Goal: Information Seeking & Learning: Learn about a topic

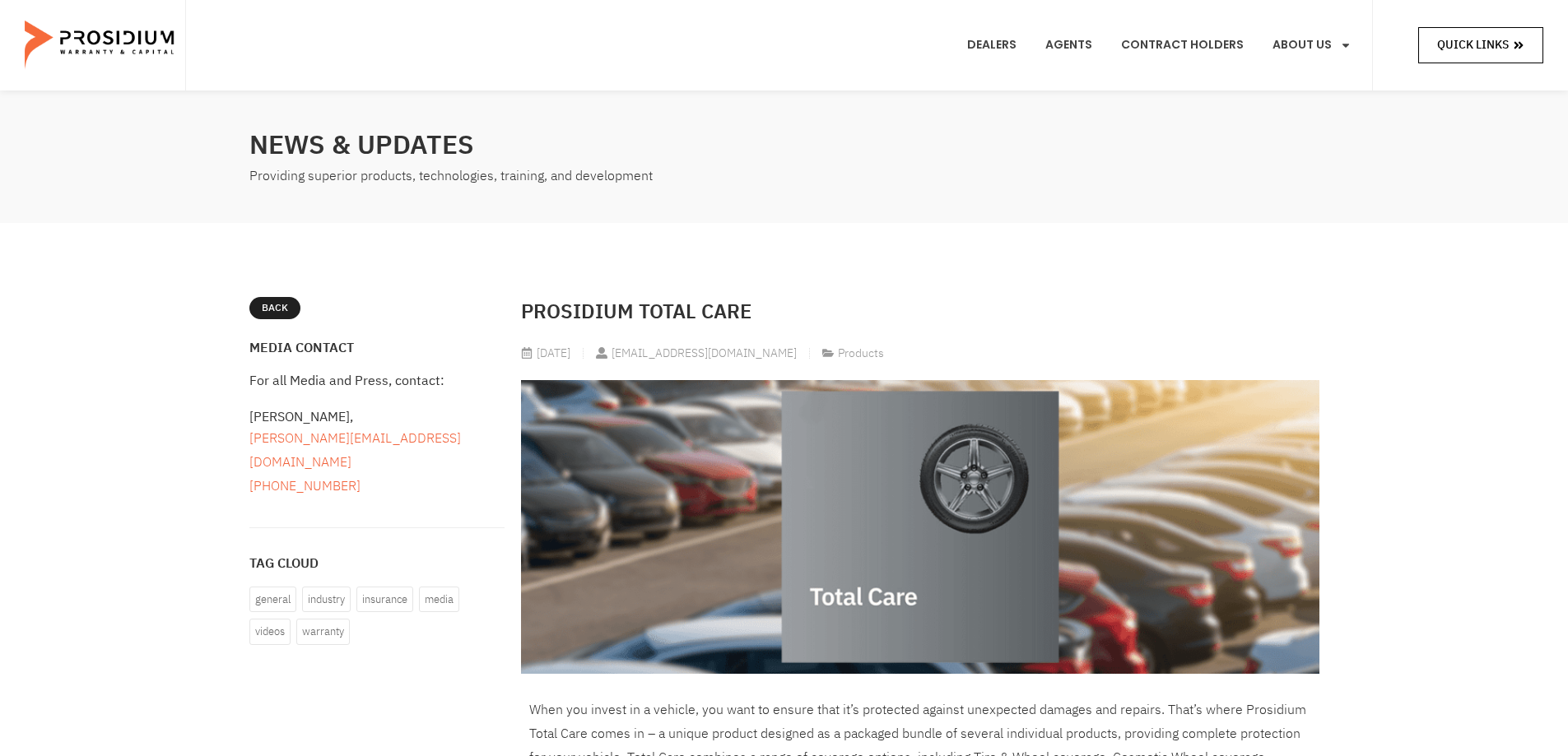
click at [1480, 49] on span "Quick Links" at bounding box center [1473, 45] width 71 height 21
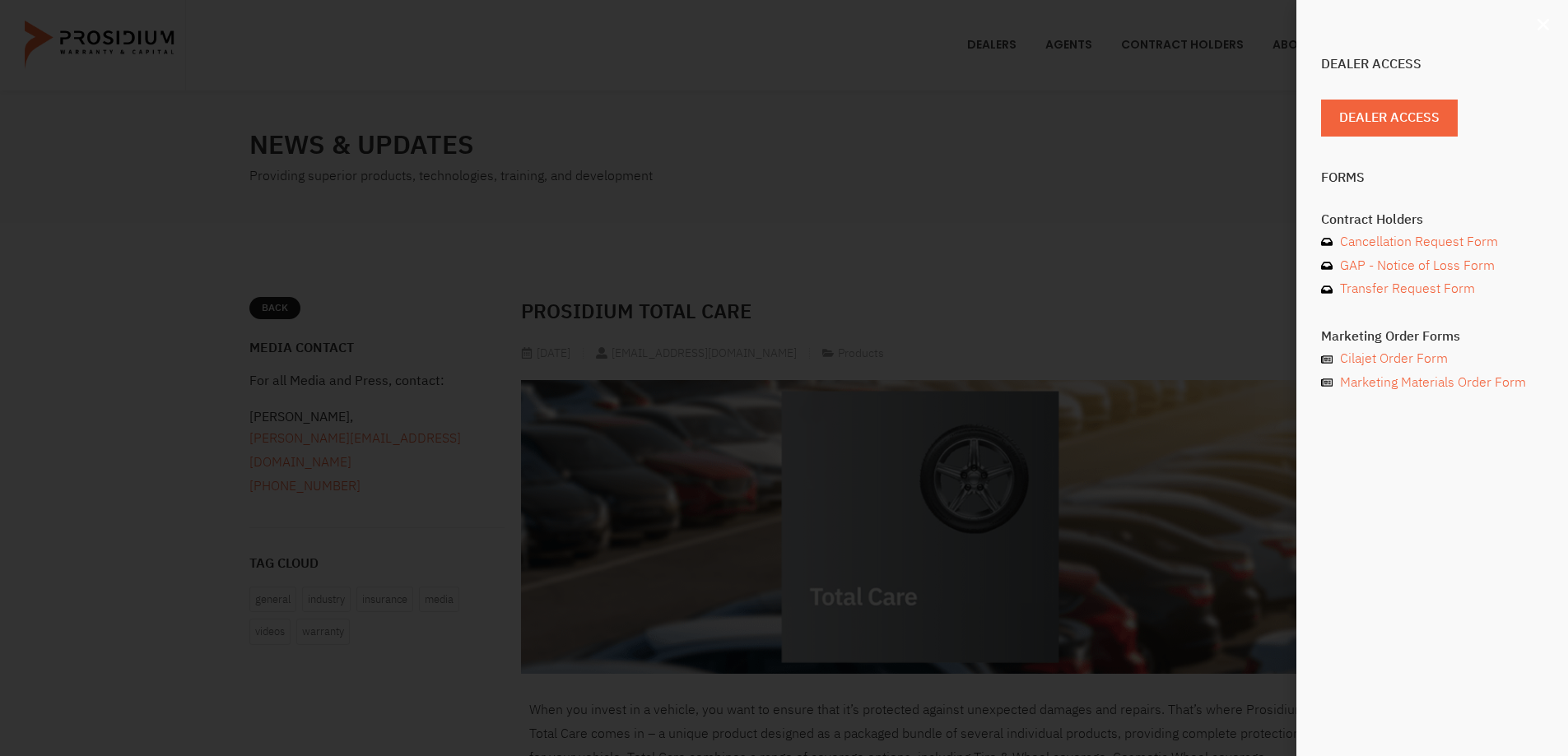
click at [1541, 21] on icon "Close" at bounding box center [1543, 25] width 16 height 16
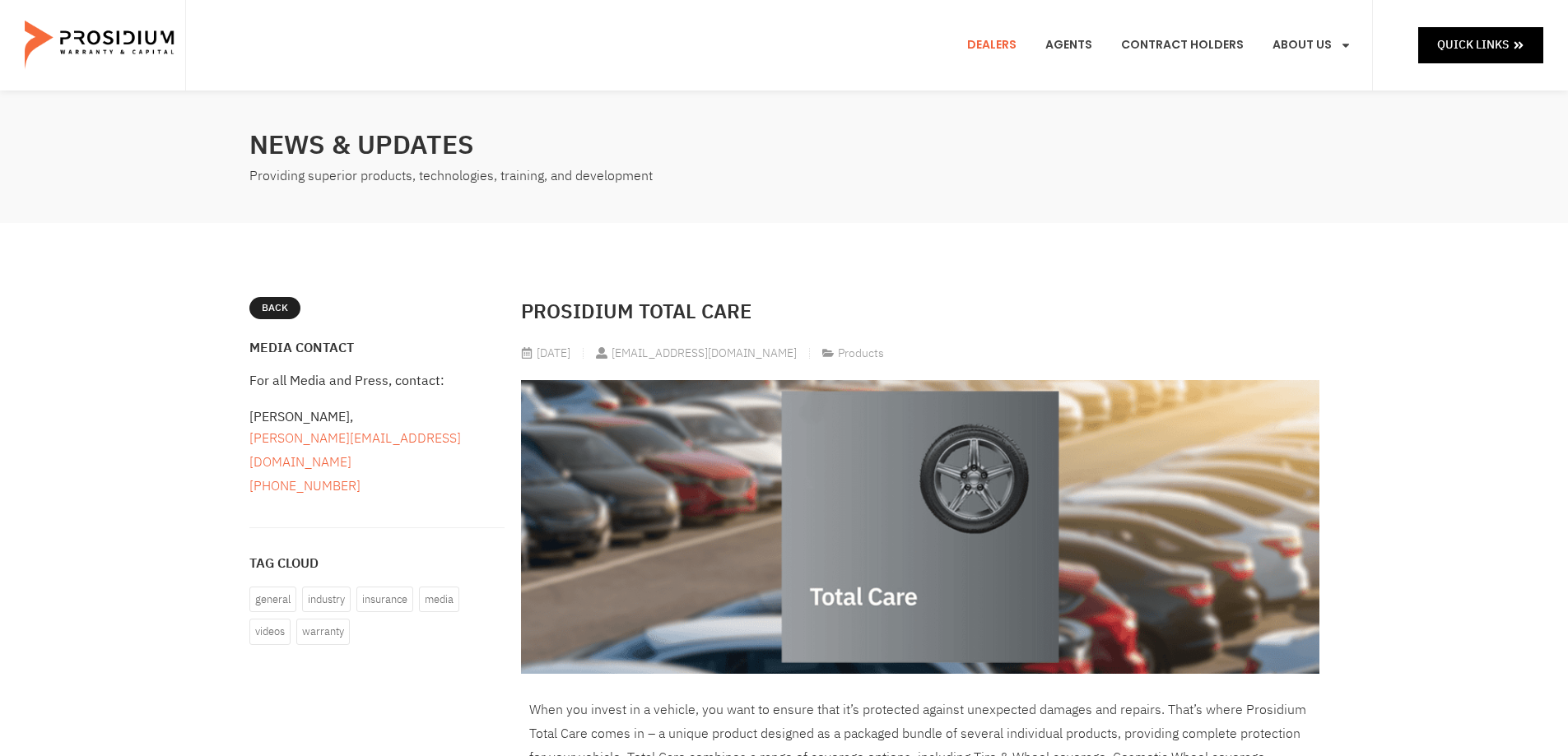
click at [1010, 46] on link "Dealers" at bounding box center [991, 45] width 74 height 61
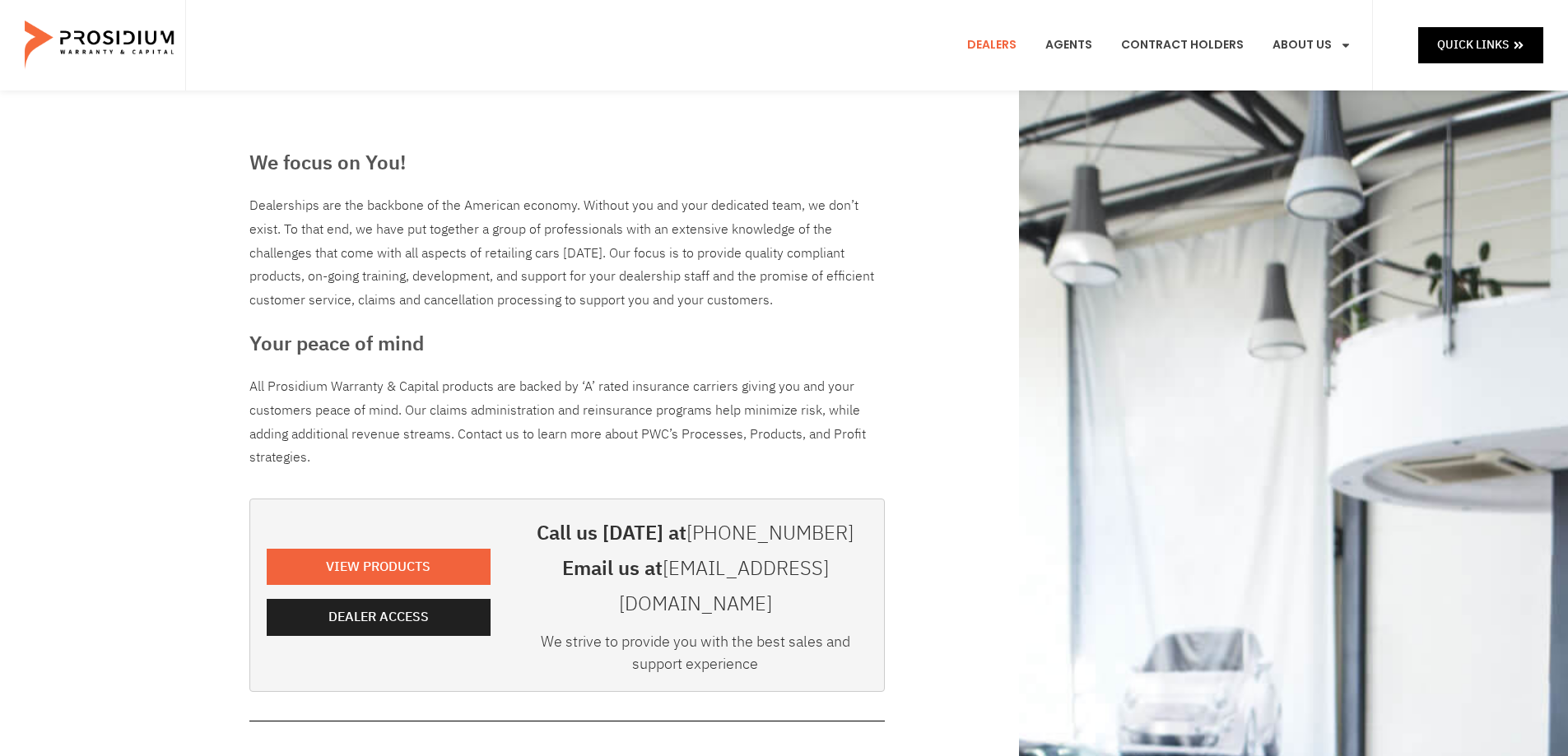
drag, startPoint x: 698, startPoint y: 346, endPoint x: 561, endPoint y: 393, distance: 144.8
drag, startPoint x: 561, startPoint y: 393, endPoint x: 928, endPoint y: 327, distance: 372.9
click at [928, 327] on div "We focus on You! Dealerships are the backbone of the American economy. Without …" at bounding box center [784, 758] width 1086 height 1335
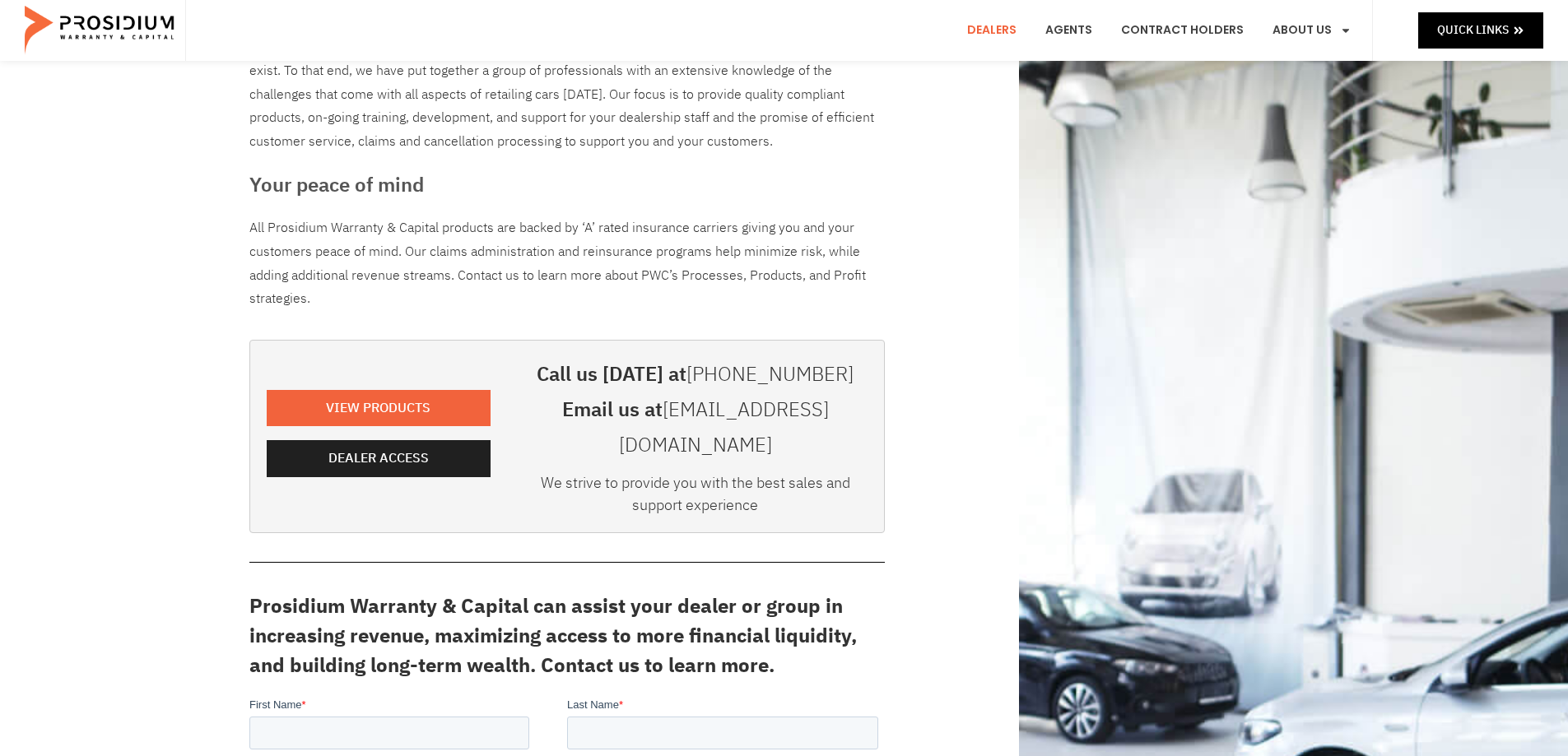
scroll to position [165, 0]
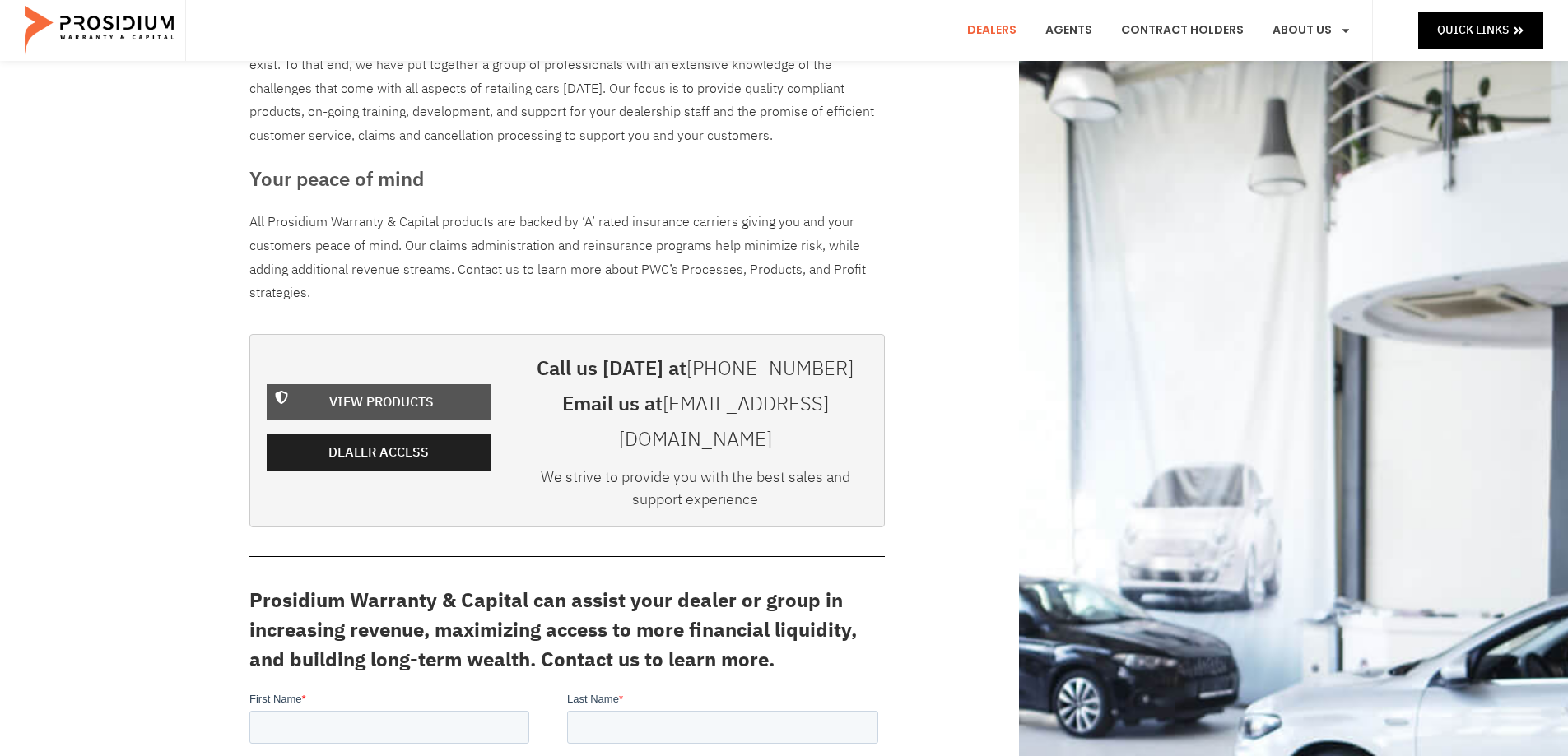
click at [389, 391] on span "View Products" at bounding box center [381, 403] width 104 height 24
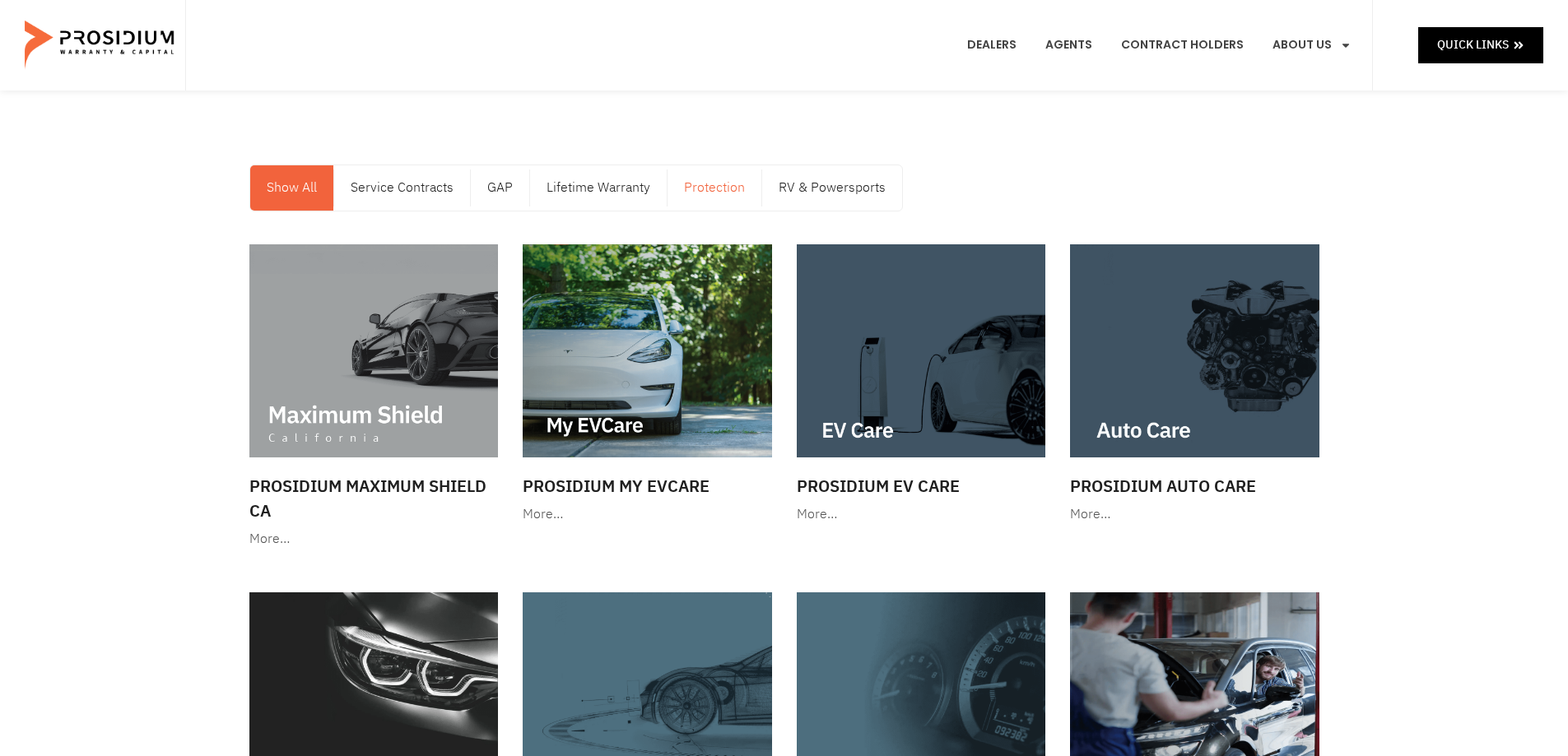
click at [698, 192] on link "Protection" at bounding box center [714, 188] width 94 height 46
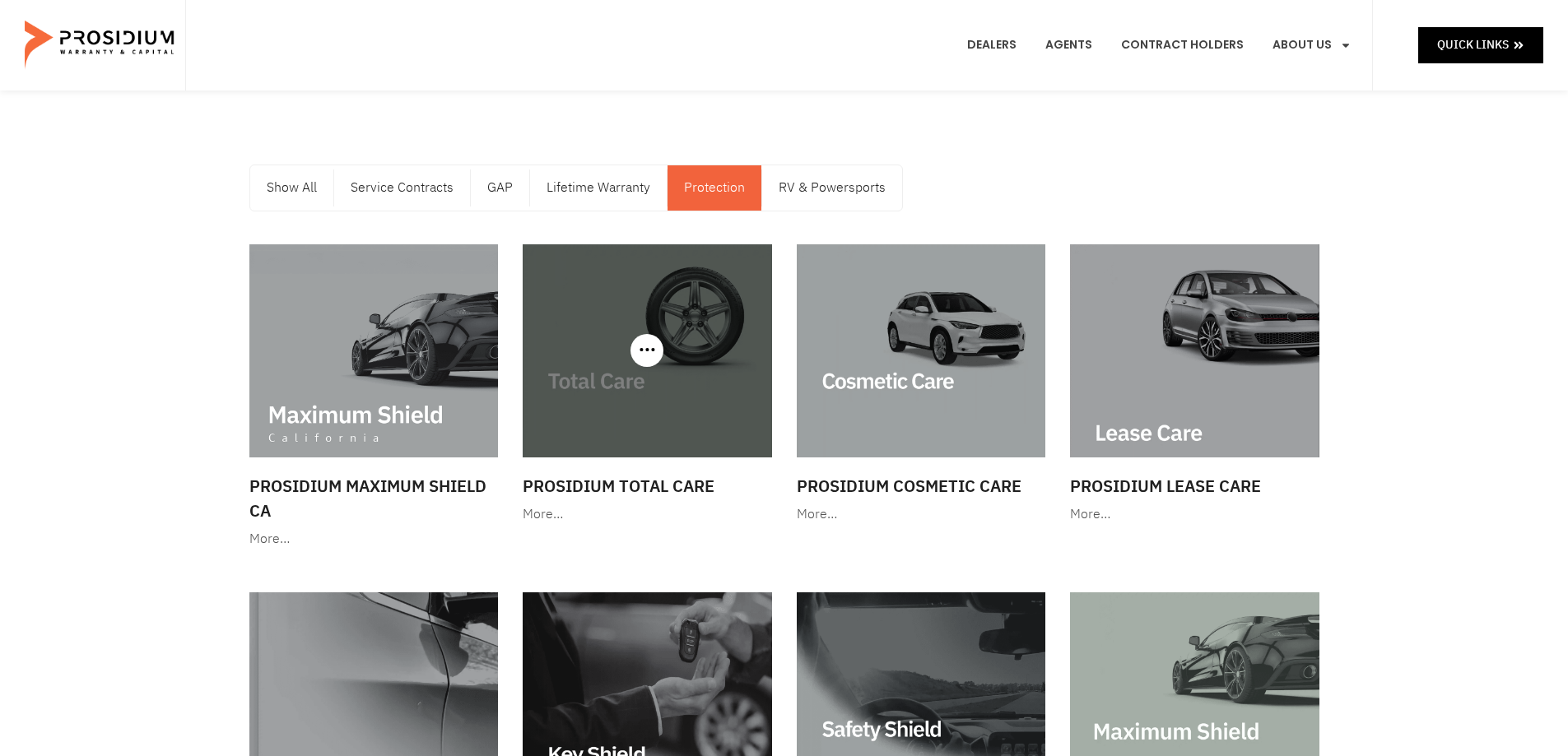
click at [636, 347] on div at bounding box center [647, 350] width 250 height 213
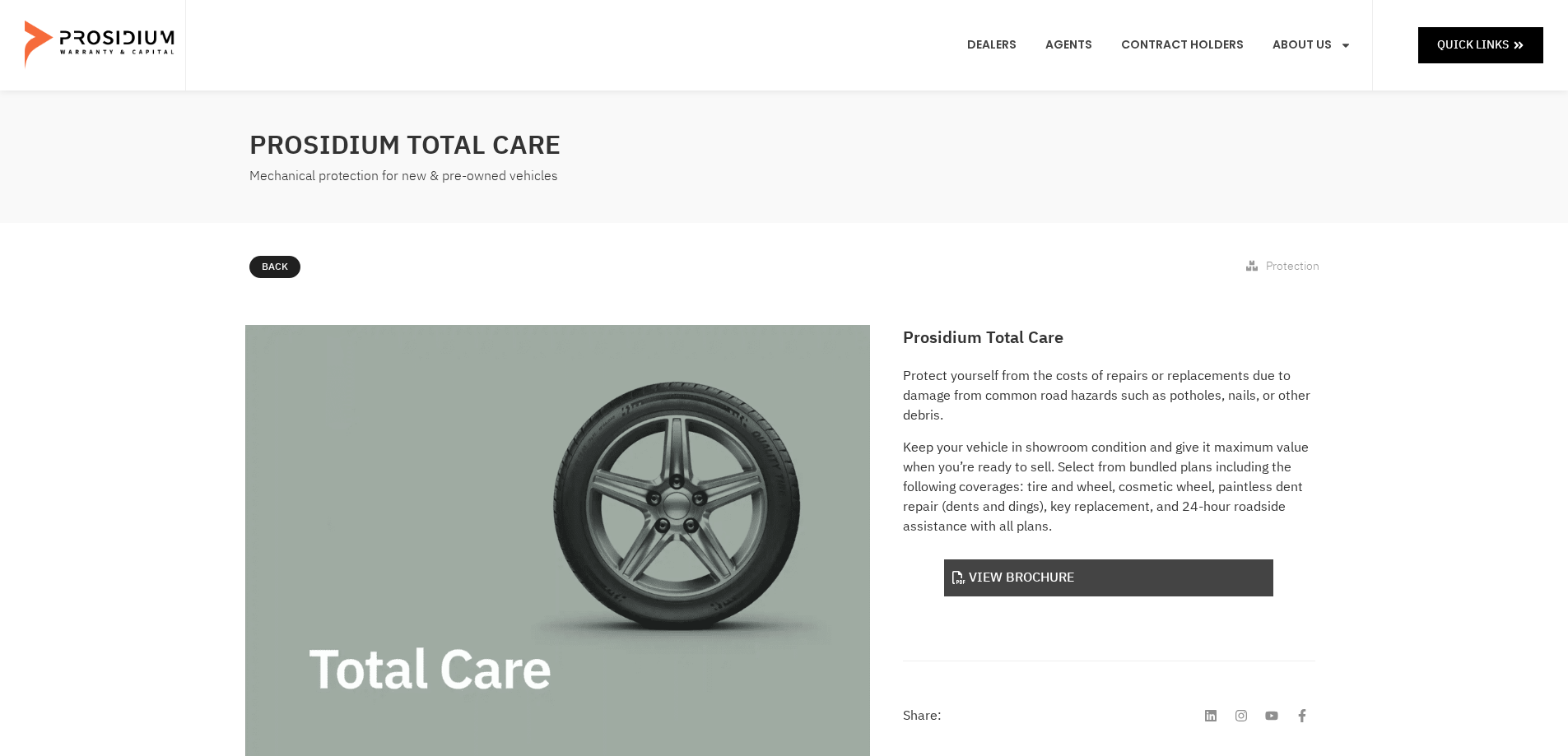
click at [1009, 574] on link "View Brochure" at bounding box center [1109, 578] width 329 height 37
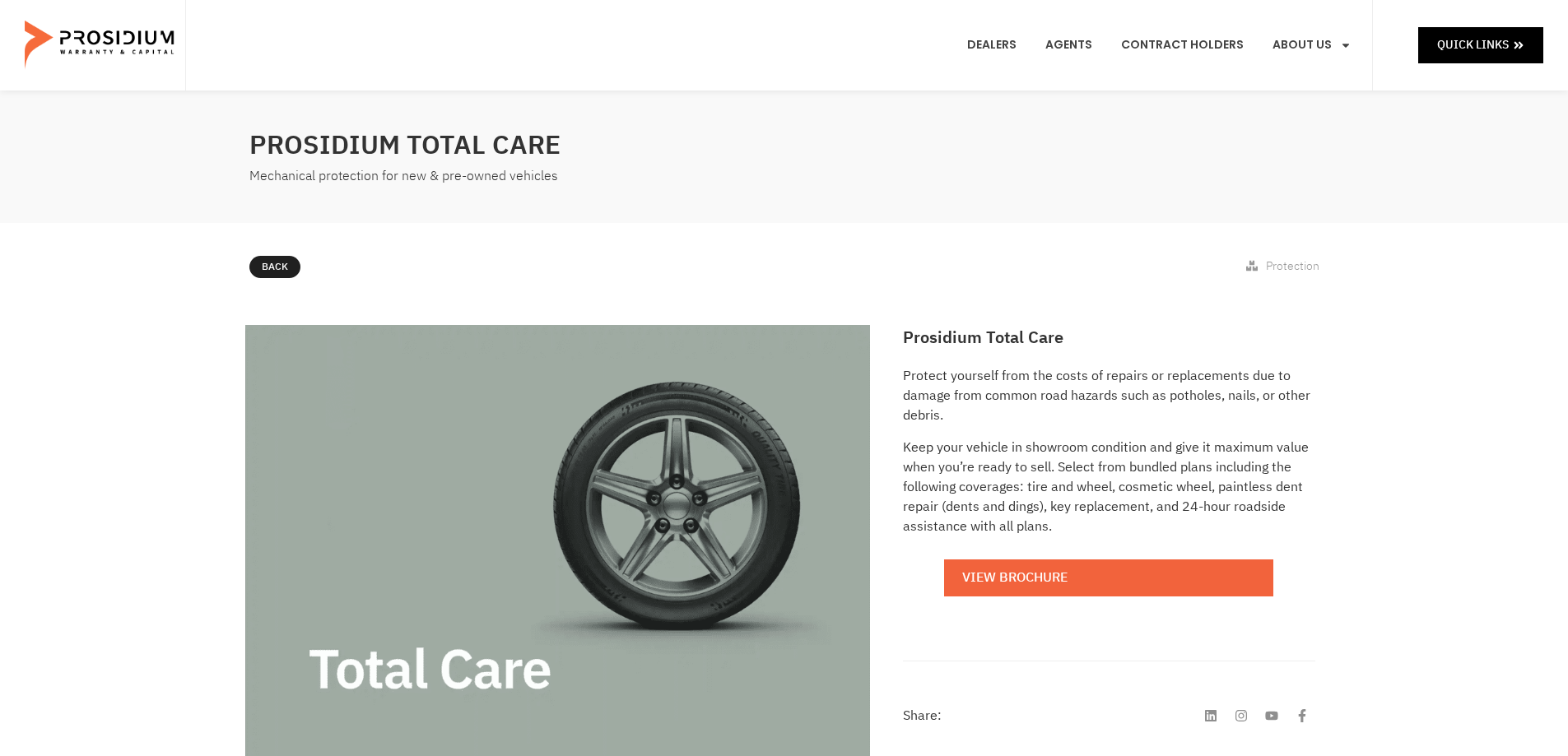
click at [79, 55] on img at bounding box center [101, 46] width 153 height 82
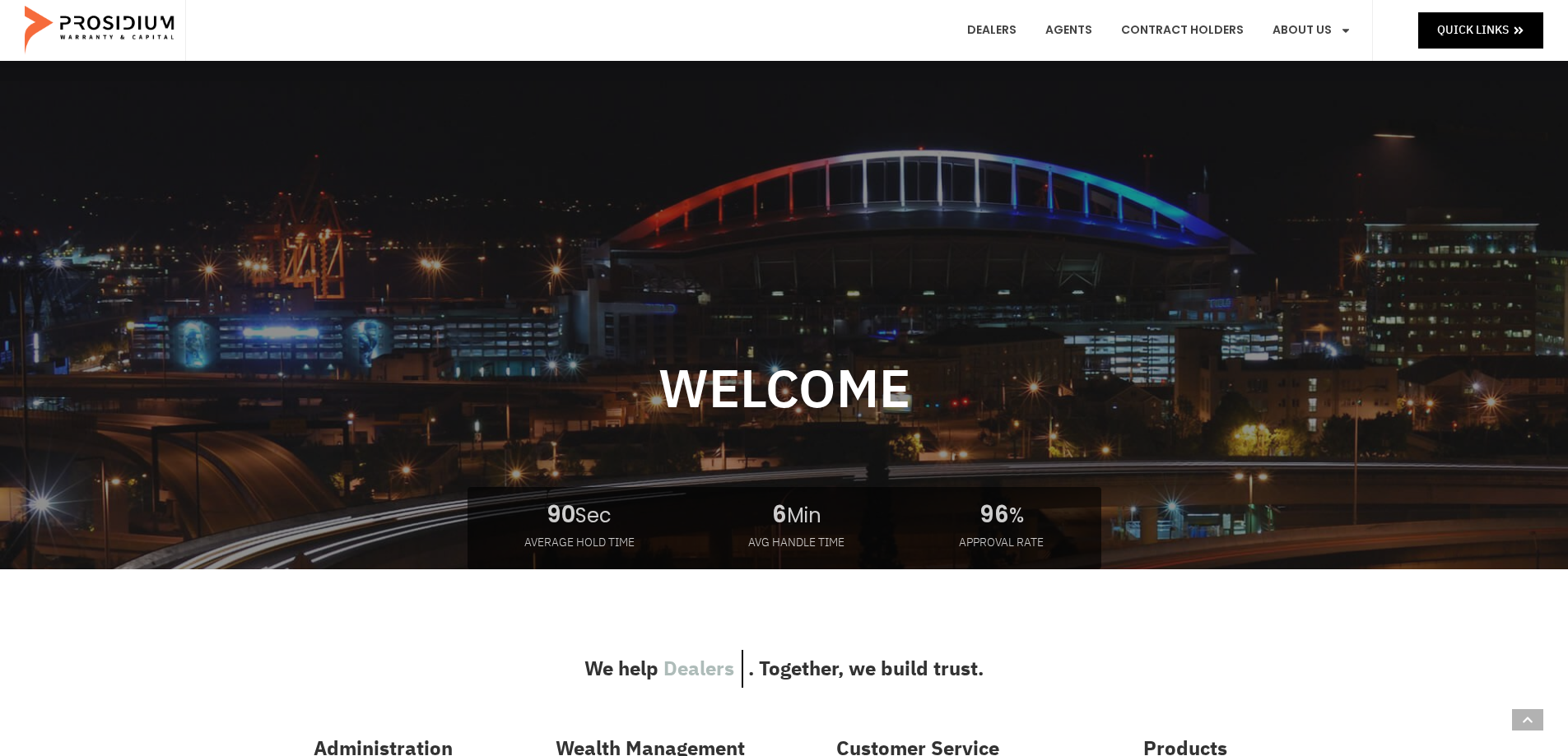
scroll to position [82, 0]
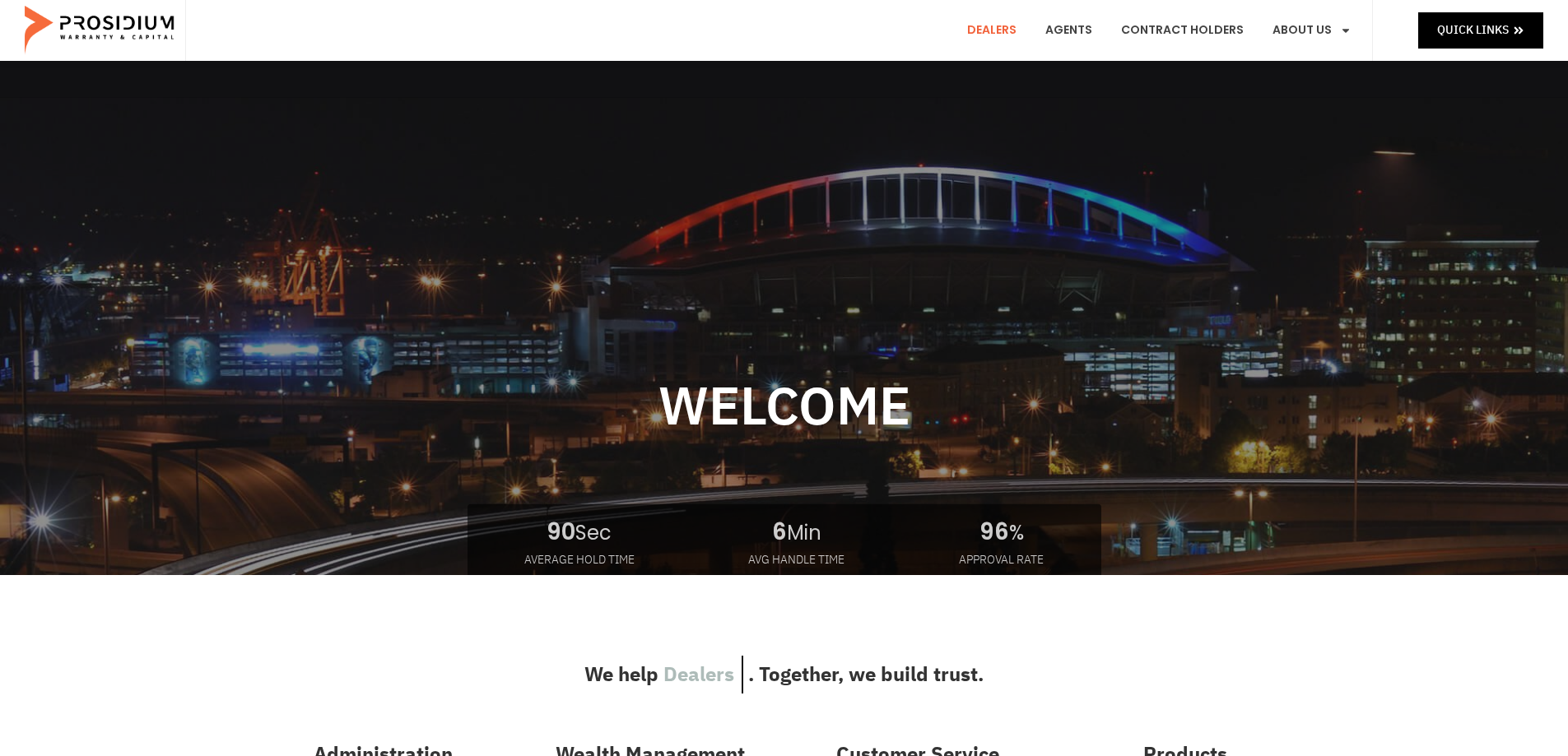
click at [1007, 30] on link "Dealers" at bounding box center [991, 30] width 74 height 61
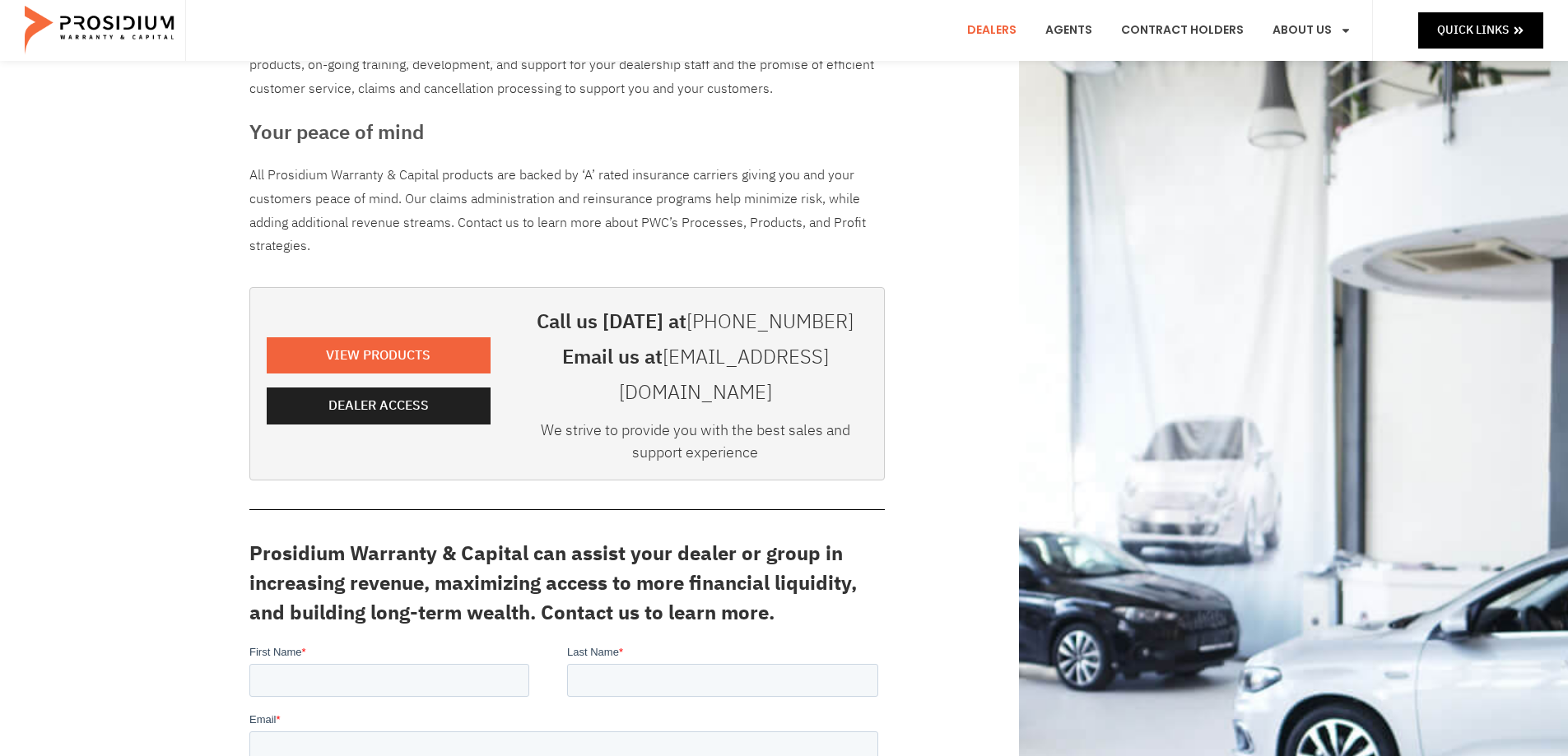
scroll to position [247, 0]
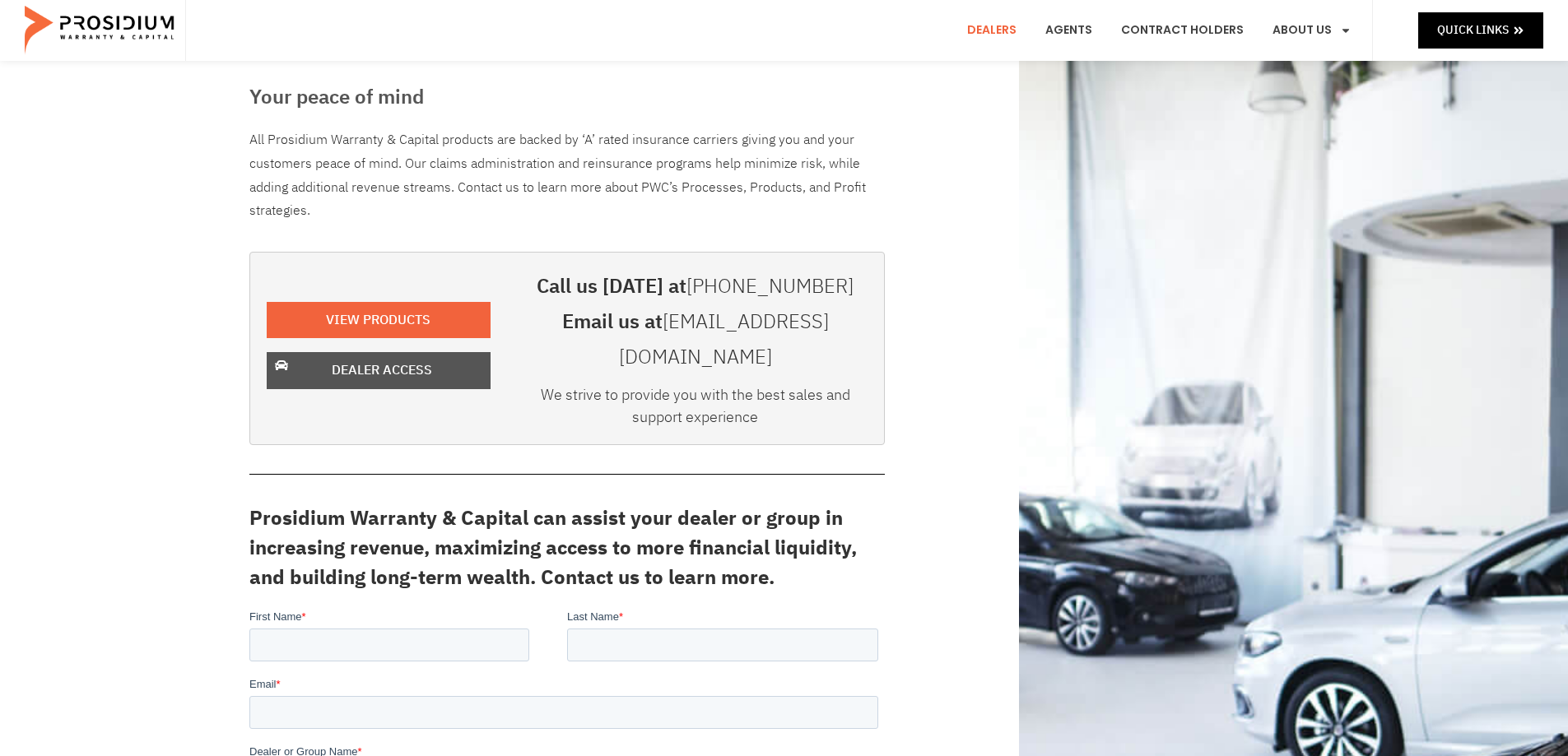
click at [422, 359] on span "Dealer Access" at bounding box center [382, 371] width 101 height 24
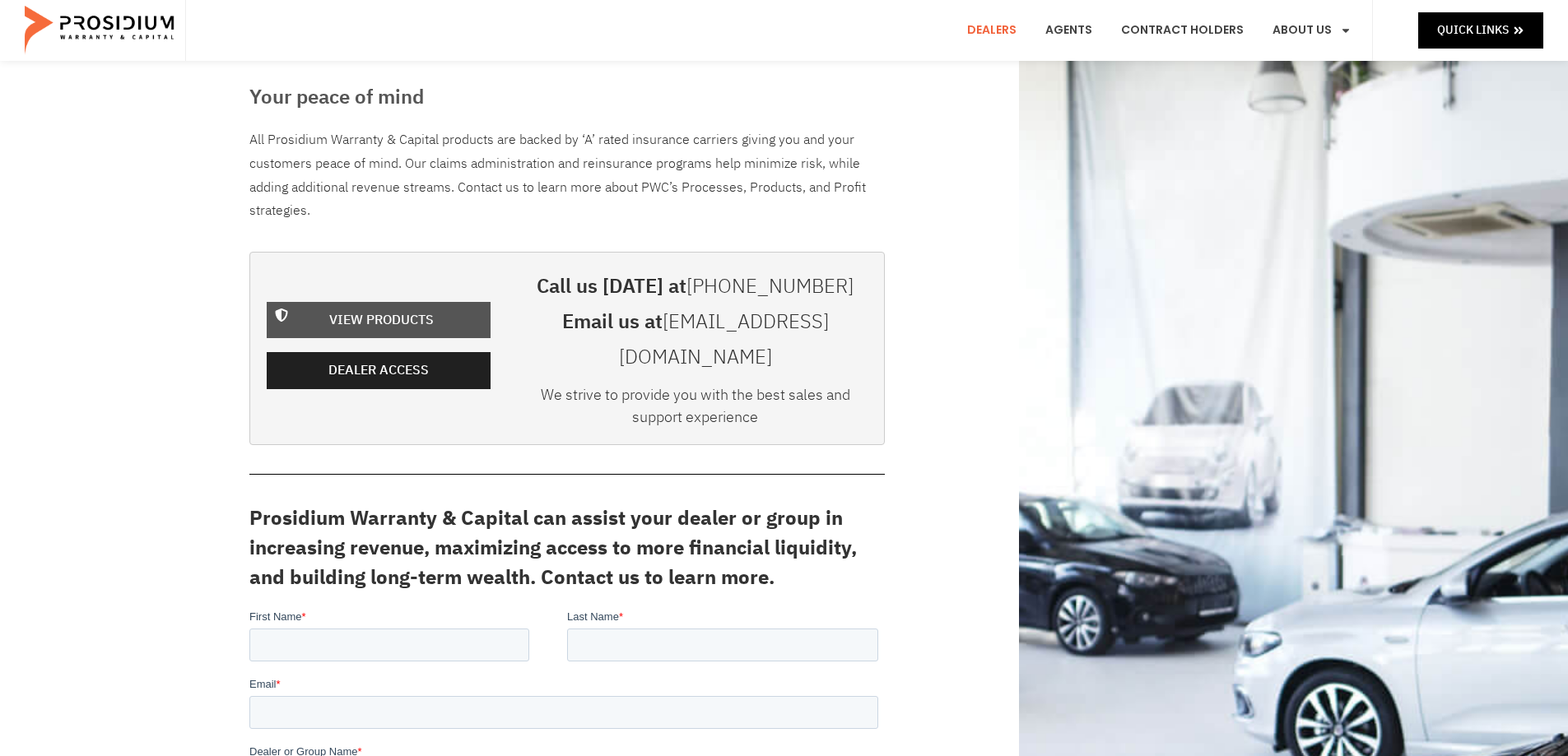
click at [314, 315] on link "View Products" at bounding box center [379, 320] width 224 height 37
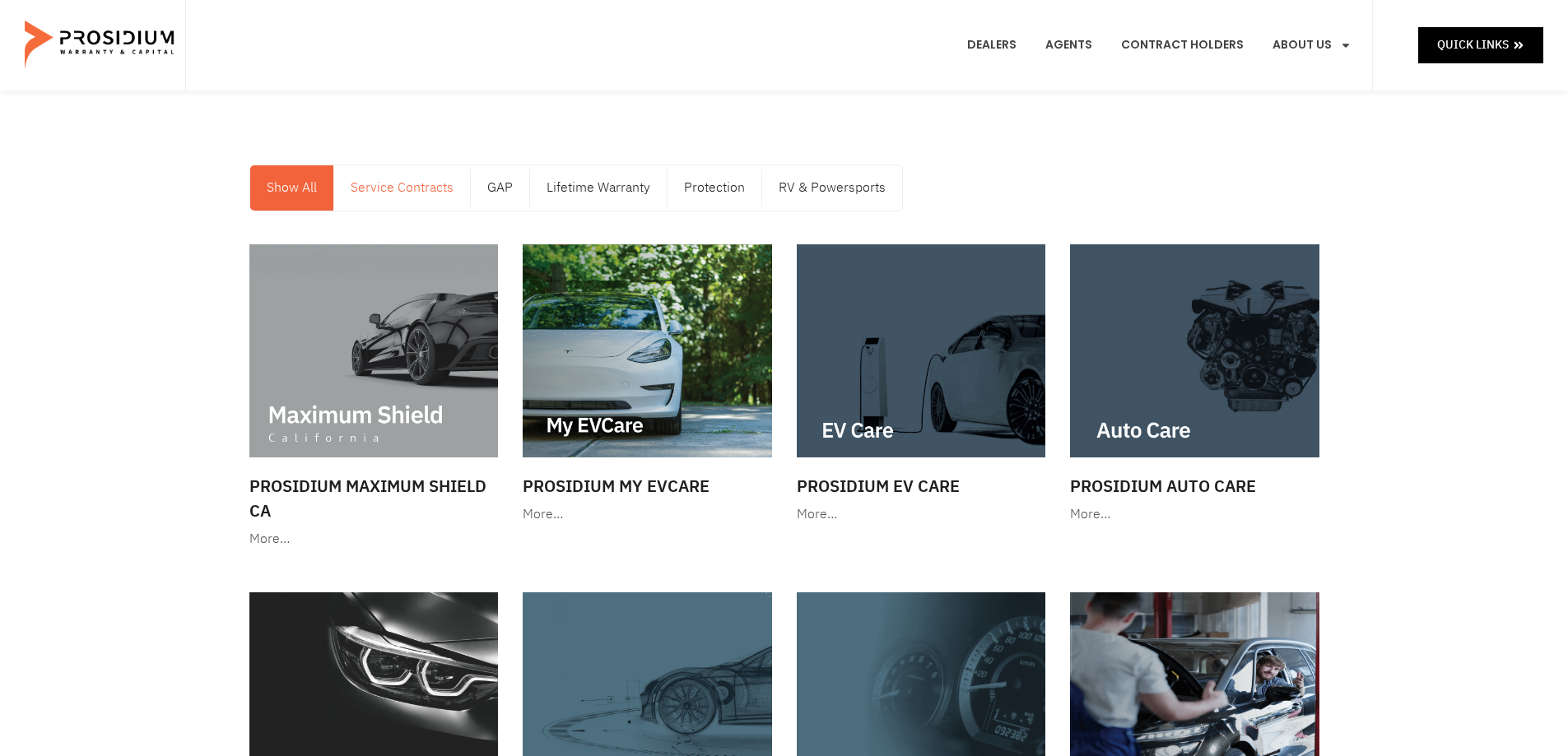
click at [421, 177] on link "Service Contracts" at bounding box center [402, 188] width 136 height 46
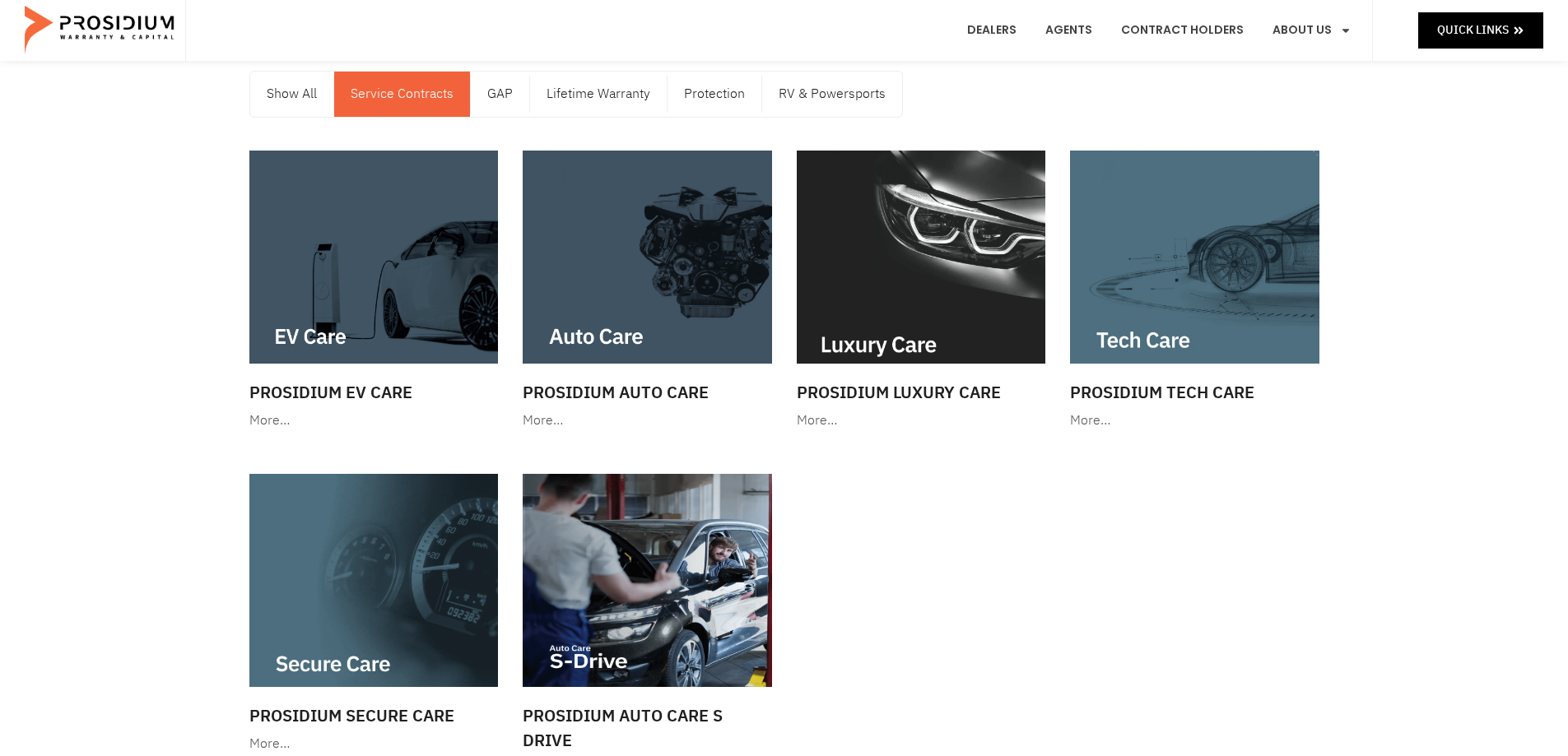
scroll to position [82, 0]
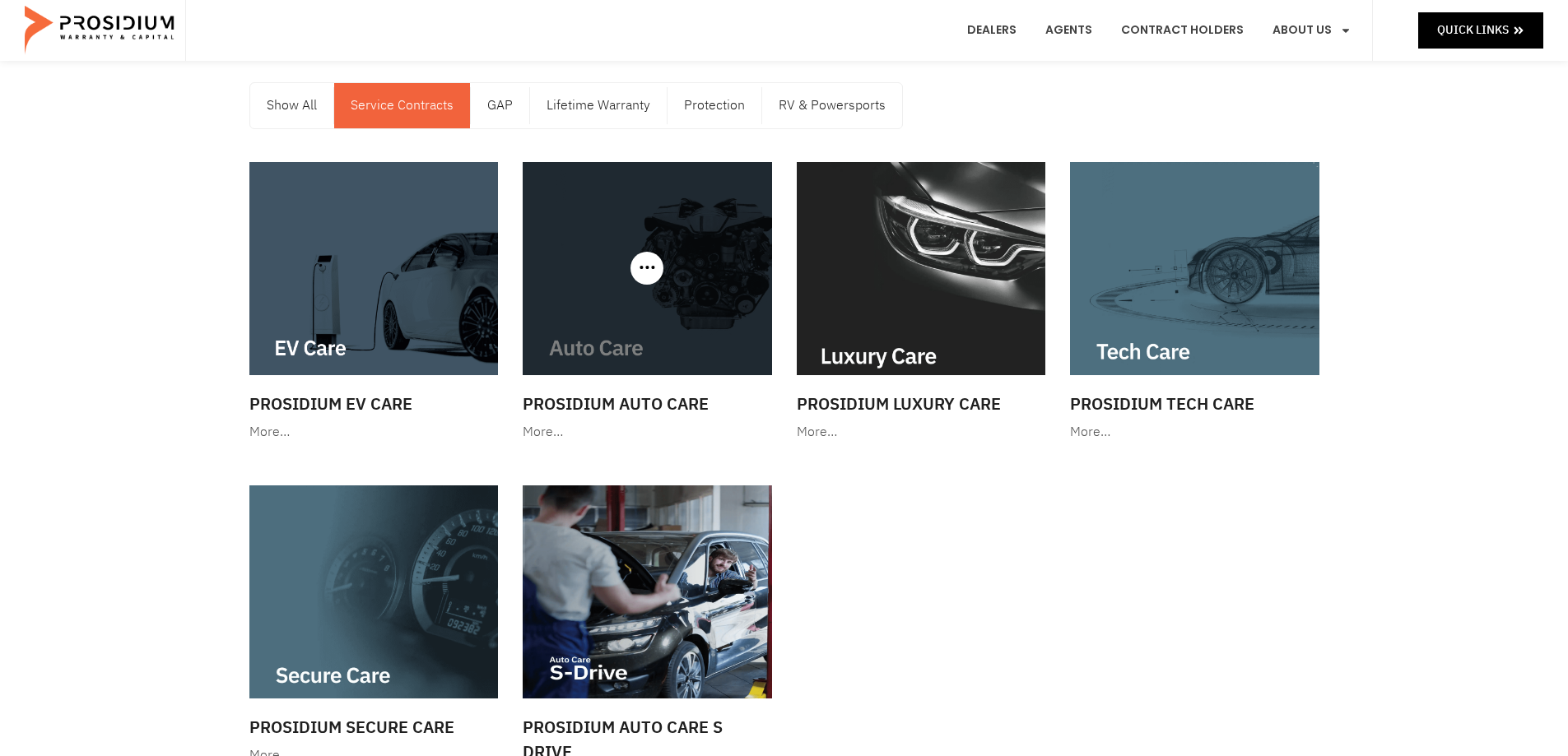
click at [659, 268] on div at bounding box center [647, 268] width 250 height 213
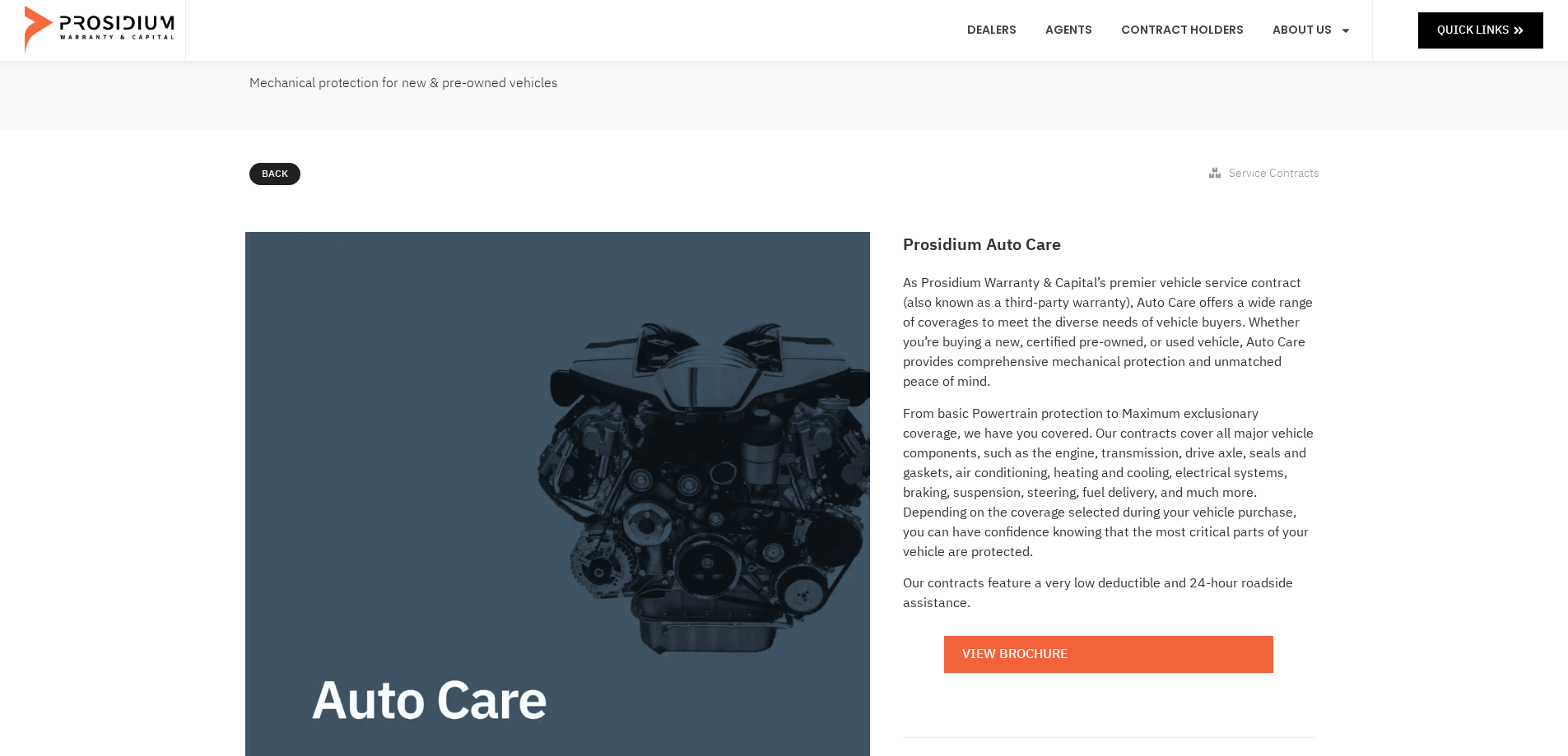
scroll to position [329, 0]
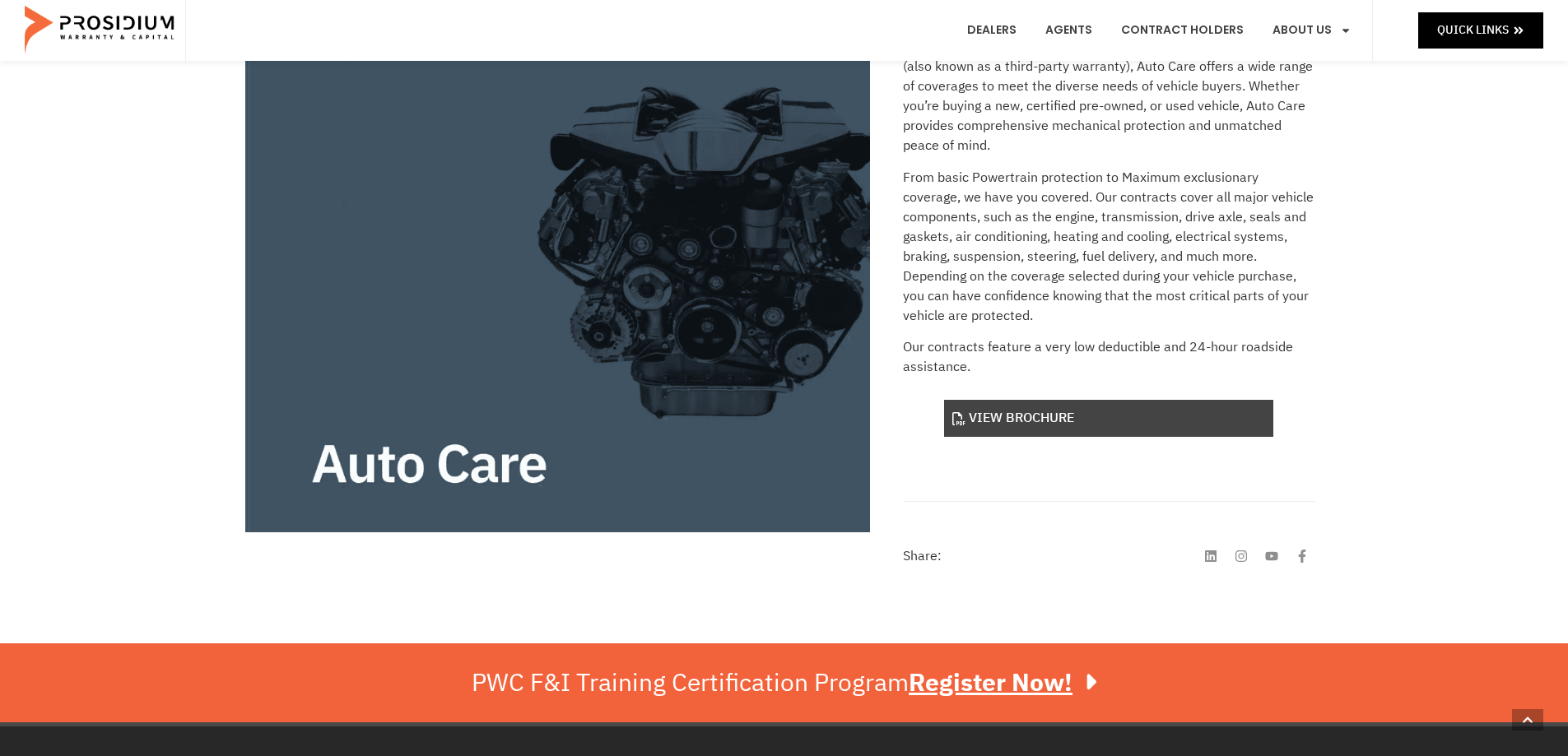
click at [1011, 422] on link "View Brochure" at bounding box center [1109, 419] width 329 height 37
